Goal: Navigation & Orientation: Find specific page/section

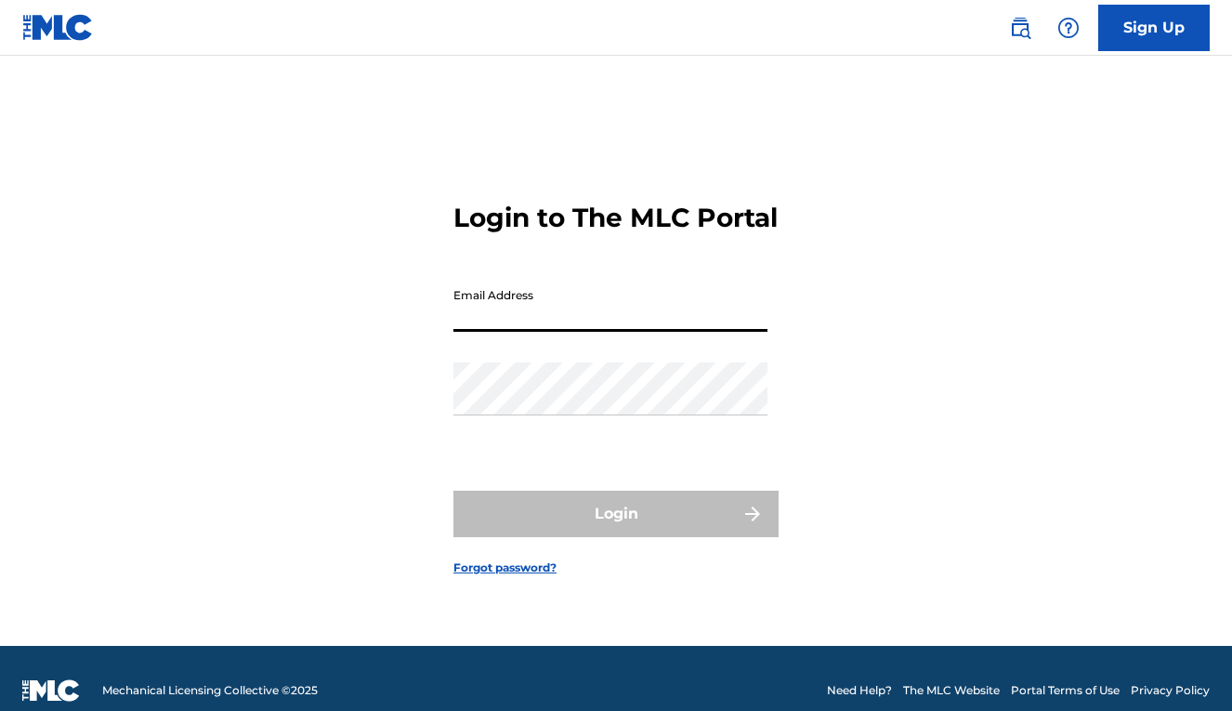
click at [709, 332] on input "Email Address" at bounding box center [610, 305] width 314 height 53
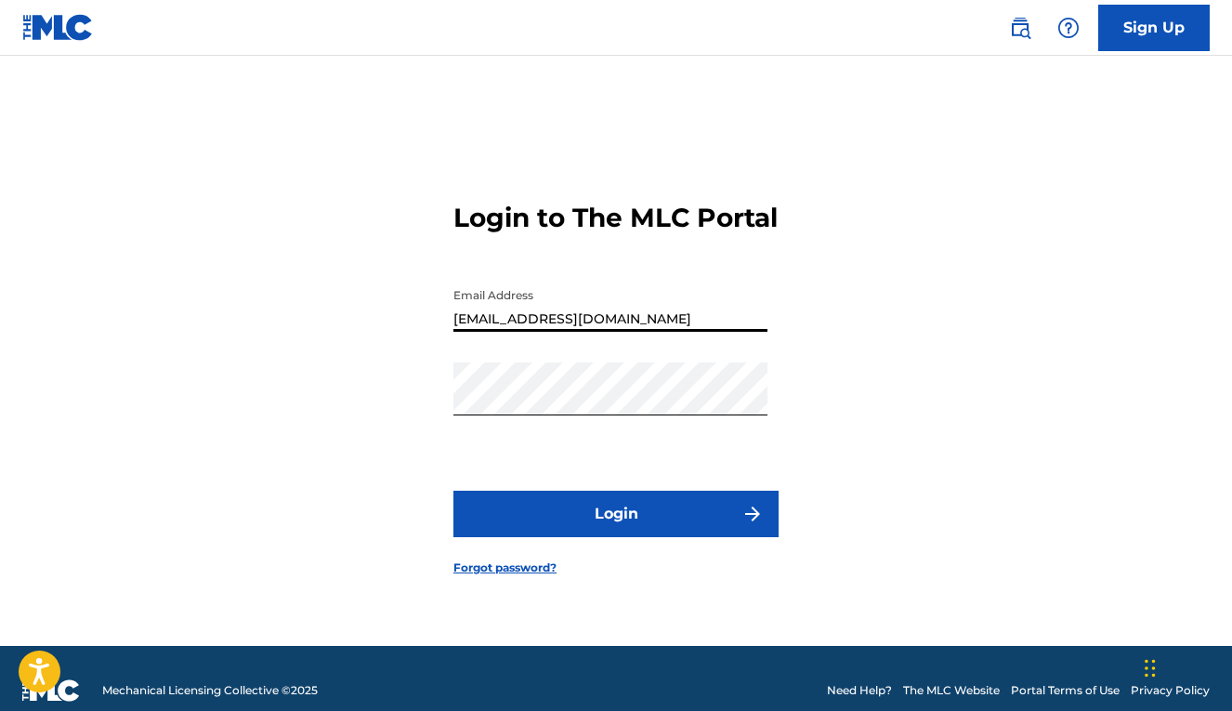
type input "[EMAIL_ADDRESS][DOMAIN_NAME]"
click at [623, 569] on form "Login to The MLC Portal Email Address [EMAIL_ADDRESS][DOMAIN_NAME] Password Log…" at bounding box center [615, 373] width 325 height 543
click at [623, 527] on button "Login" at bounding box center [615, 514] width 325 height 46
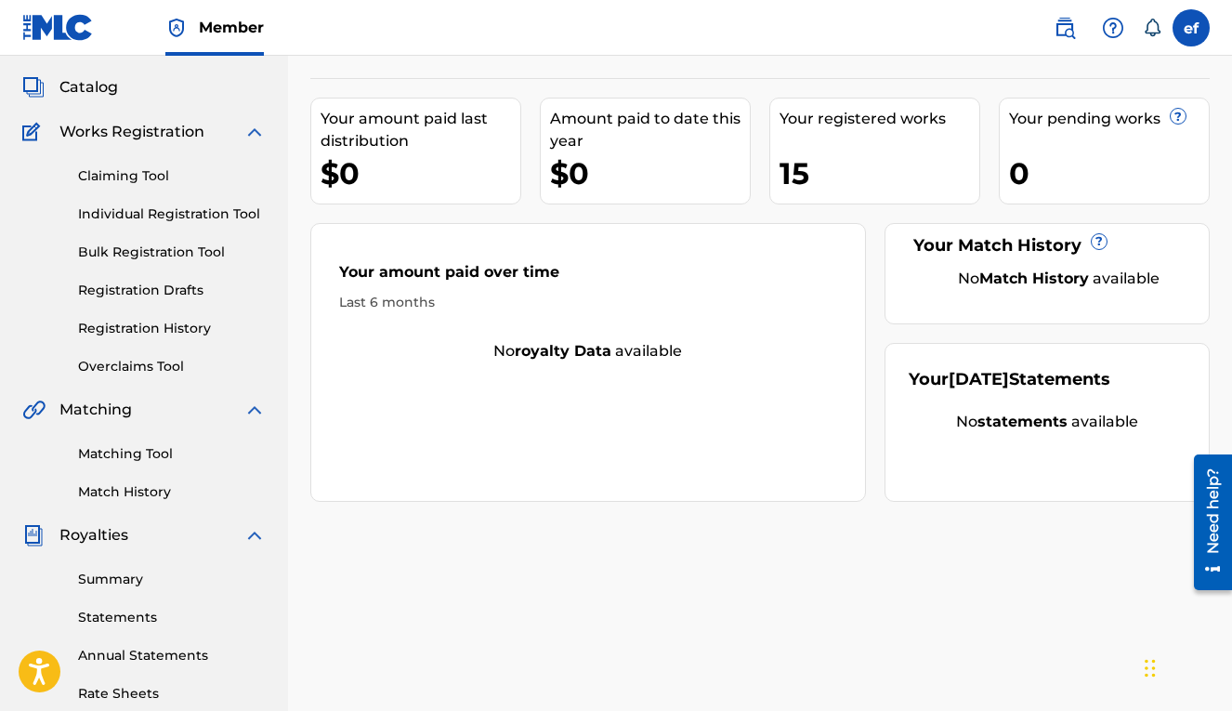
scroll to position [101, 0]
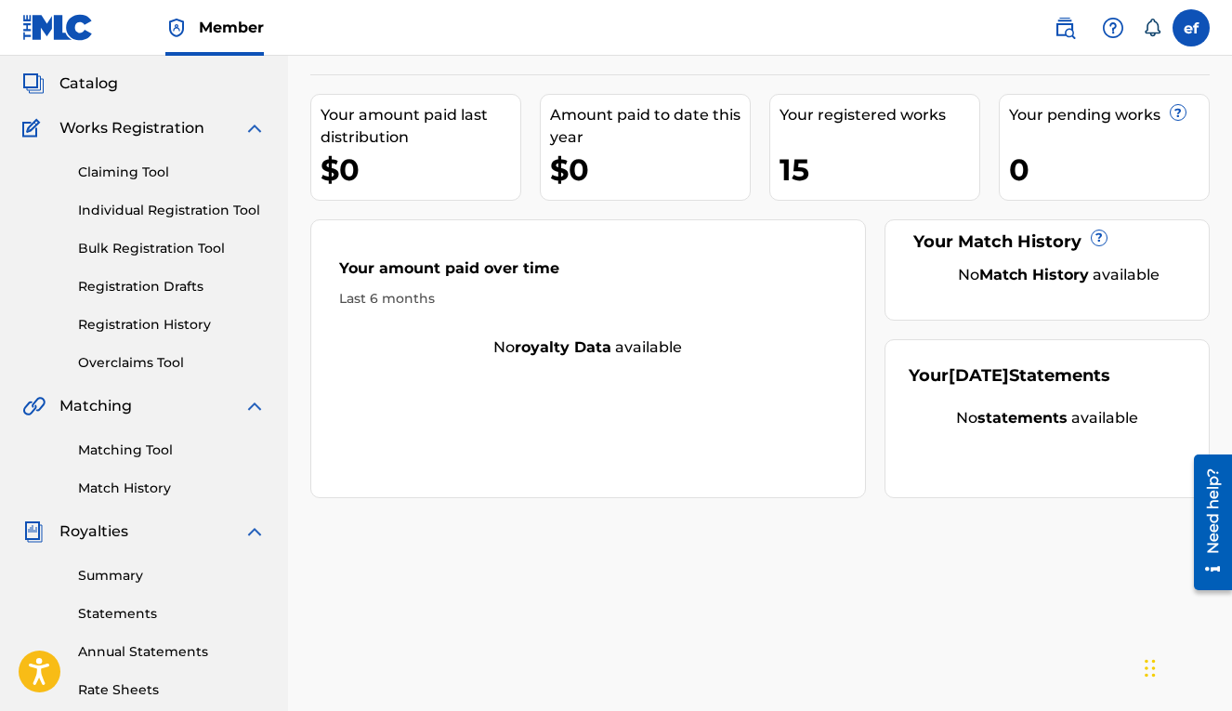
click at [171, 378] on div "Summary Catalog Works Registration Claiming Tool Individual Registration Tool B…" at bounding box center [144, 484] width 288 height 956
click at [170, 371] on link "Overclaims Tool" at bounding box center [172, 363] width 188 height 20
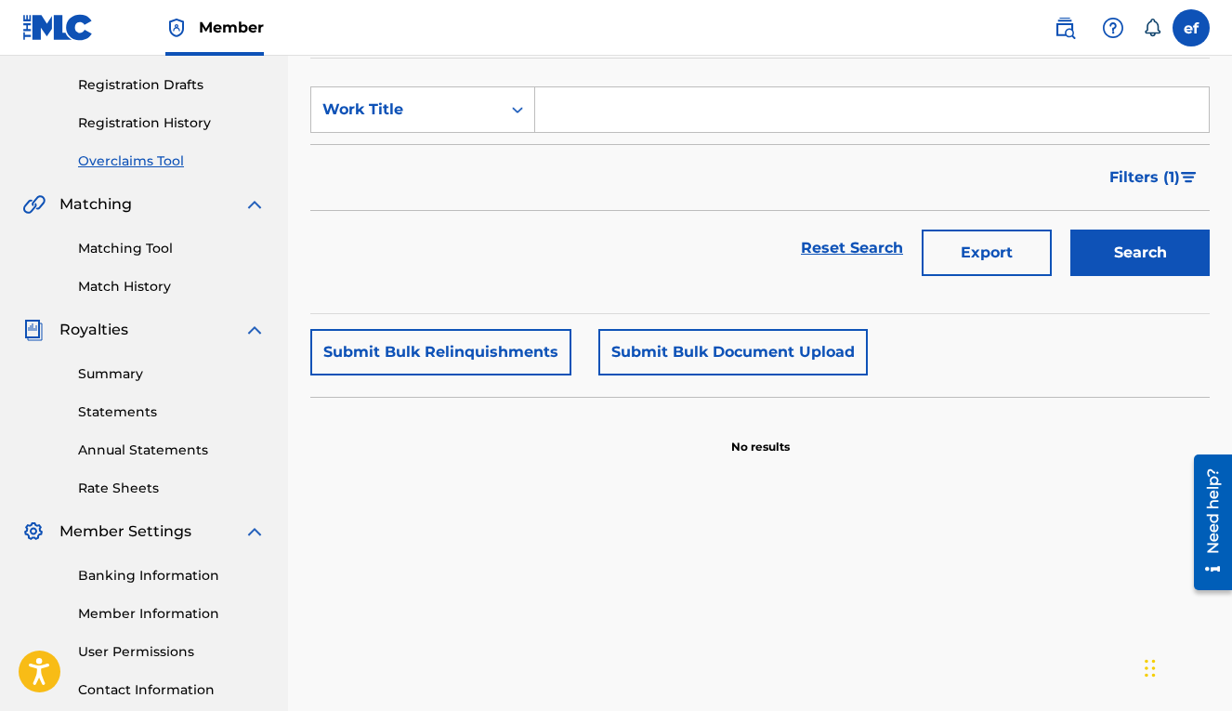
scroll to position [302, 0]
click at [167, 133] on link "Registration History" at bounding box center [172, 124] width 188 height 20
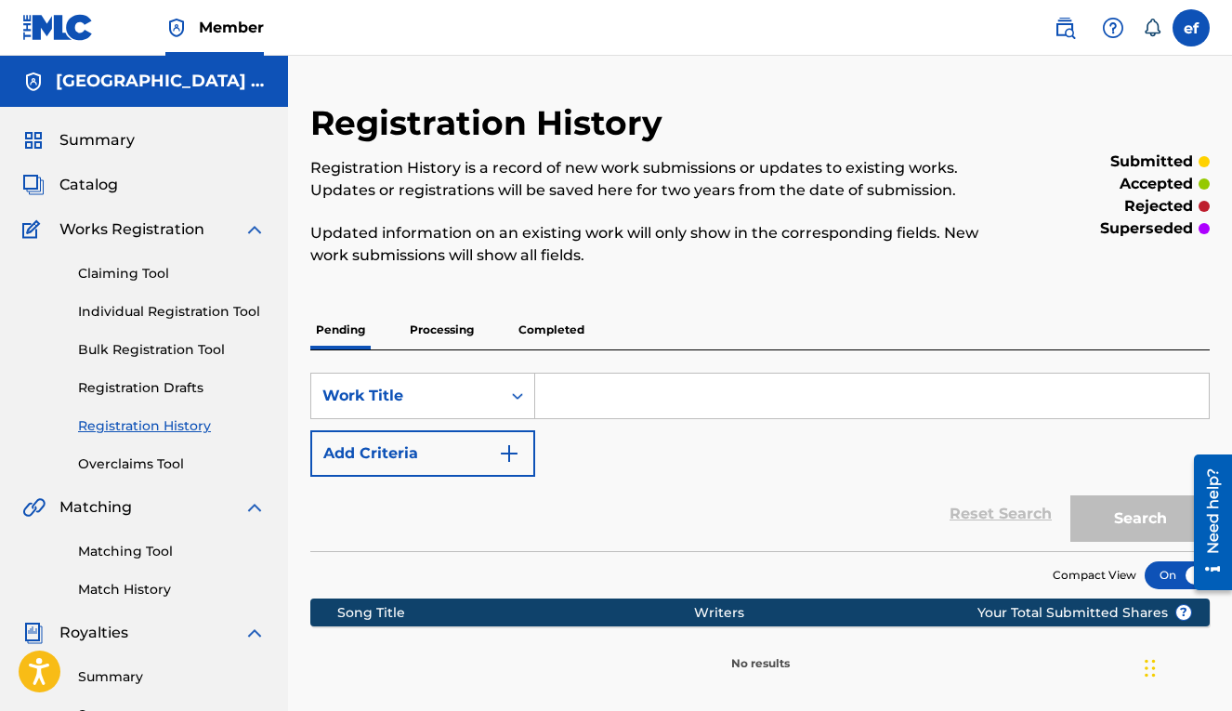
click at [111, 202] on div "Summary Catalog Works Registration Claiming Tool Individual Registration Tool B…" at bounding box center [144, 585] width 288 height 956
click at [109, 193] on span "Catalog" at bounding box center [88, 185] width 59 height 22
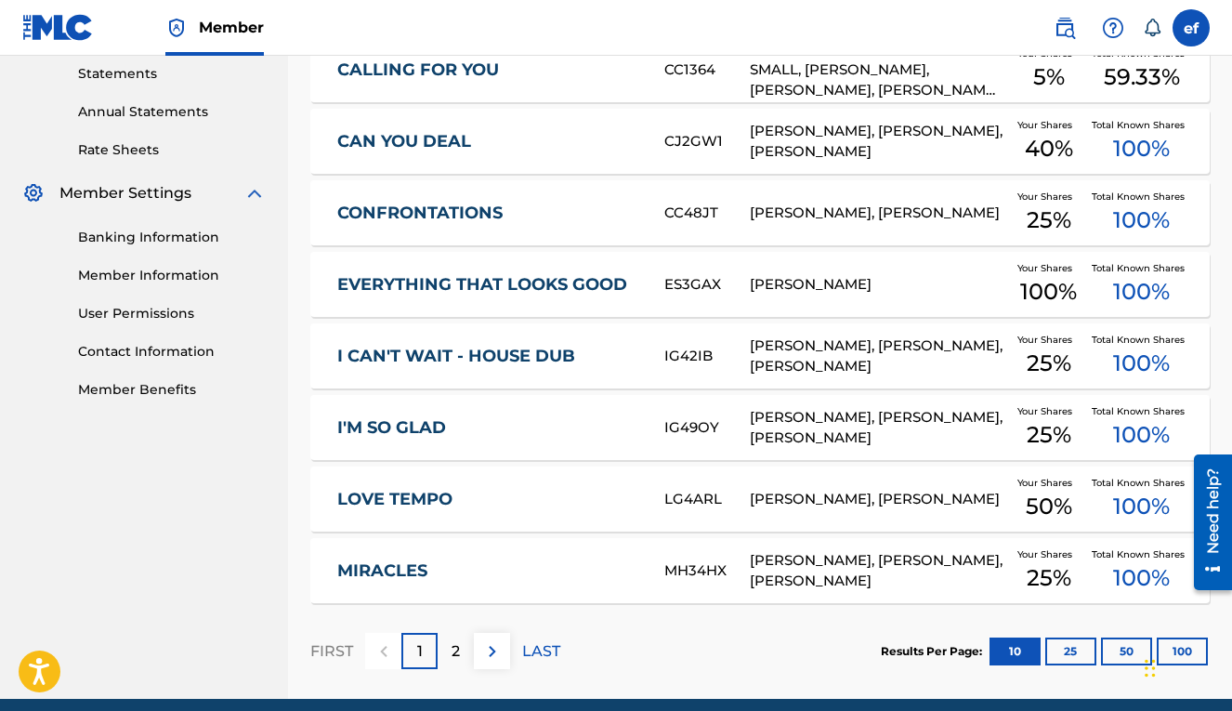
scroll to position [718, 0]
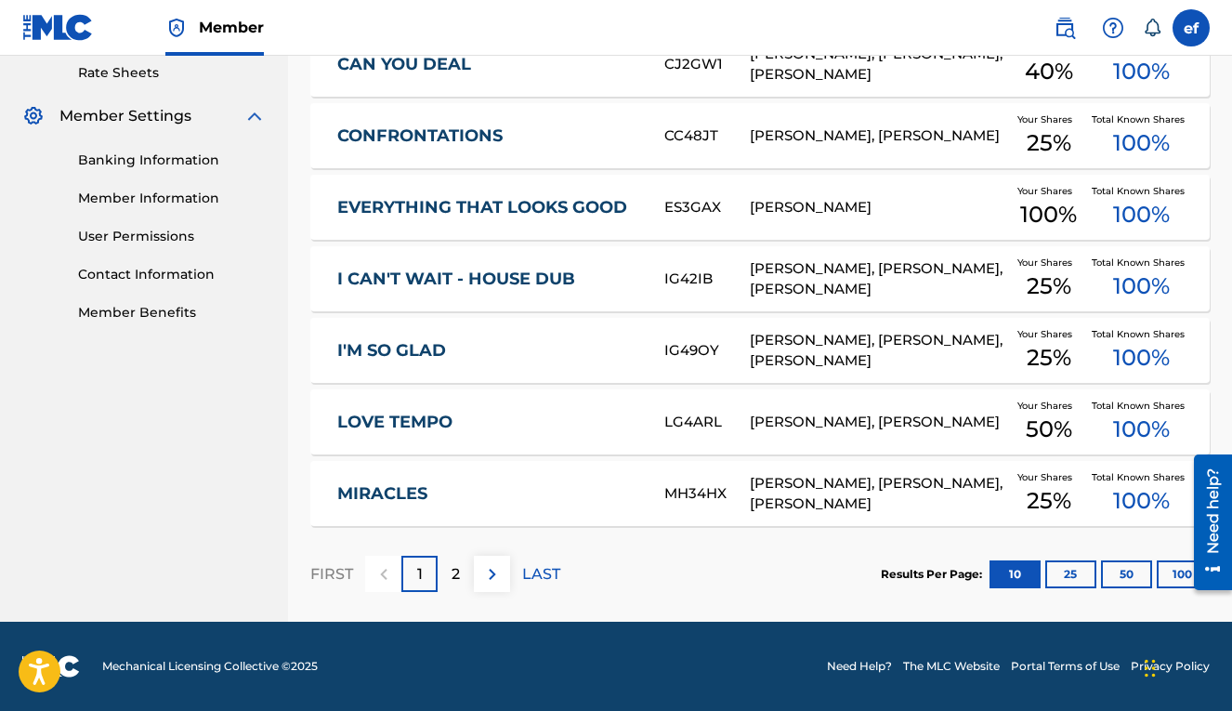
click at [464, 570] on div "2" at bounding box center [456, 574] width 36 height 36
